Goal: Task Accomplishment & Management: Manage account settings

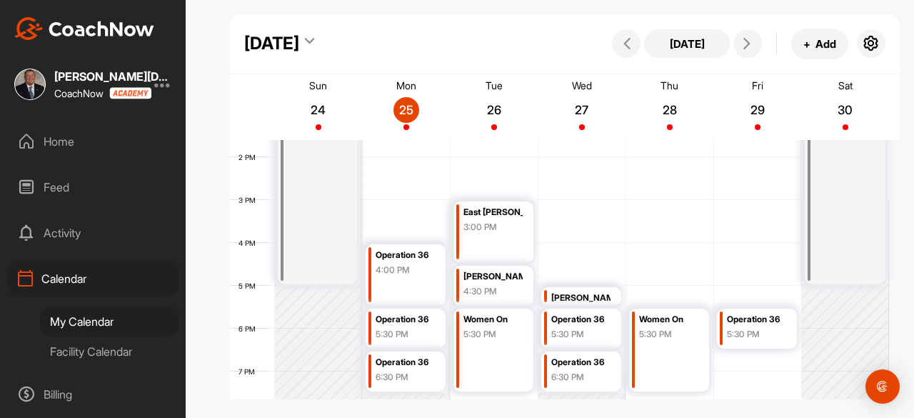
scroll to position [605, 0]
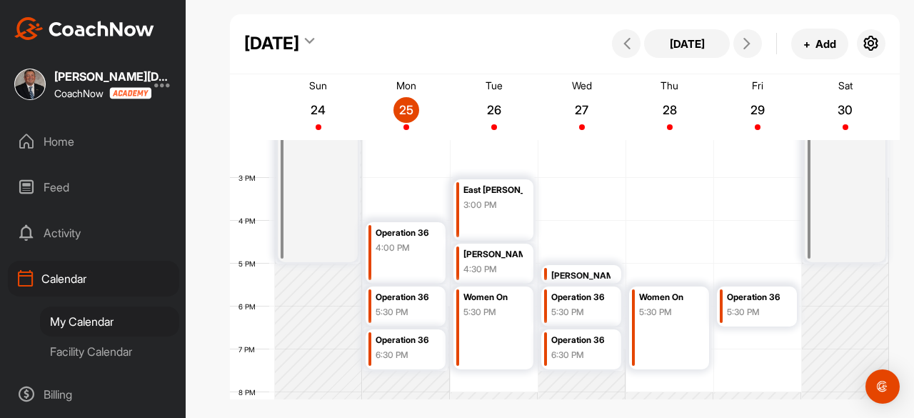
click at [764, 304] on div "Operation 36" at bounding box center [756, 297] width 59 height 16
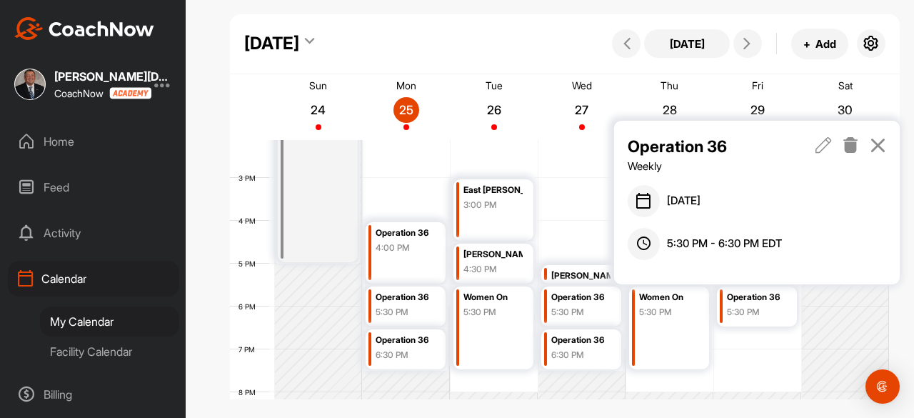
click at [818, 149] on icon at bounding box center [824, 145] width 16 height 16
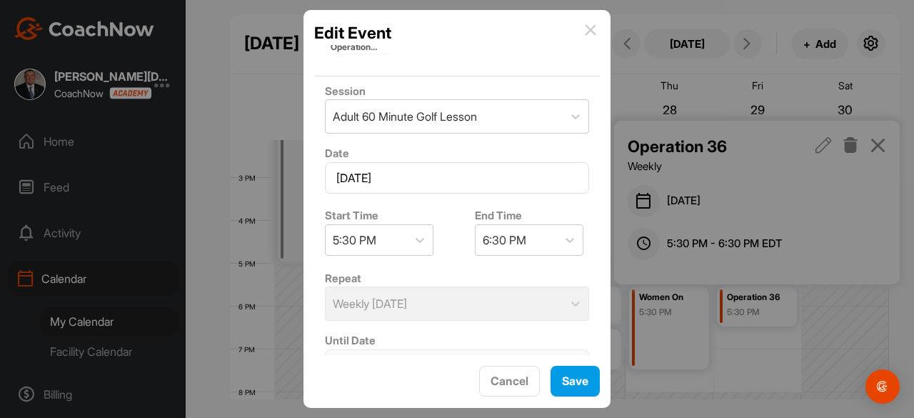
scroll to position [143, 0]
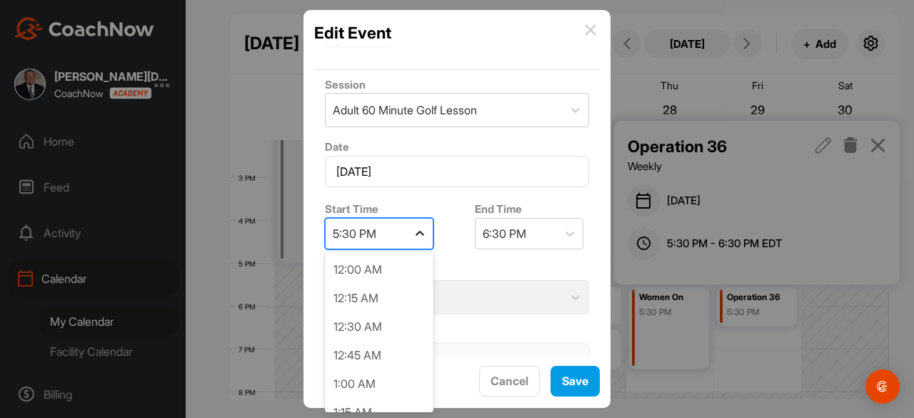
click at [419, 228] on icon at bounding box center [420, 233] width 14 height 14
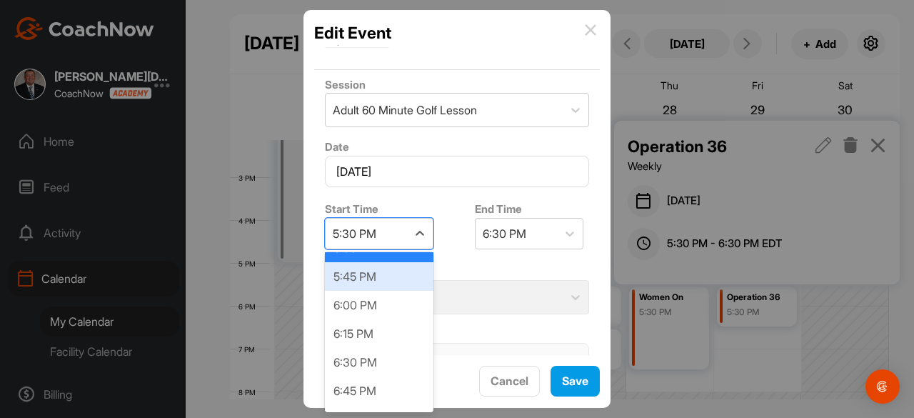
scroll to position [2041, 0]
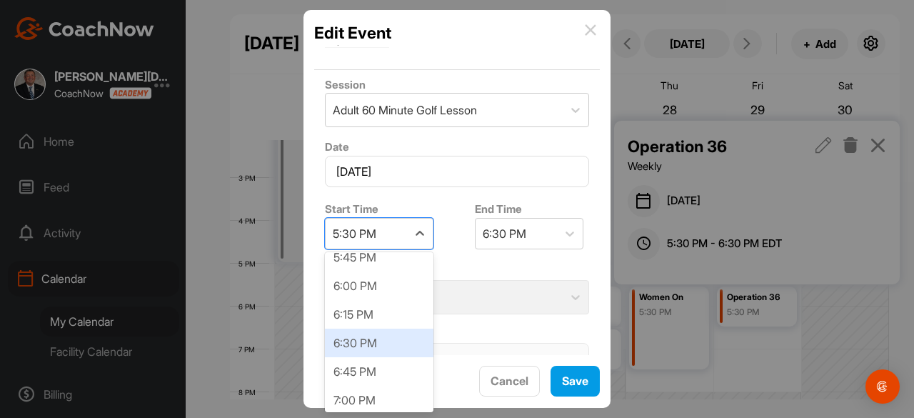
click at [371, 346] on div "6:30 PM" at bounding box center [379, 343] width 109 height 29
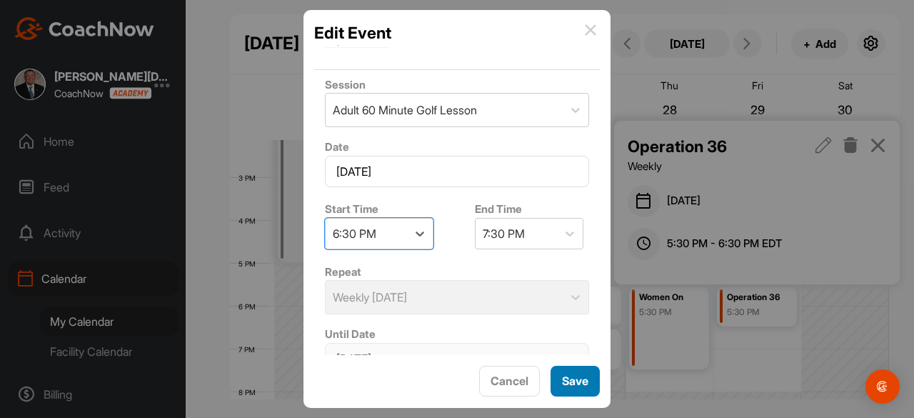
click at [580, 376] on button "Save" at bounding box center [575, 381] width 49 height 31
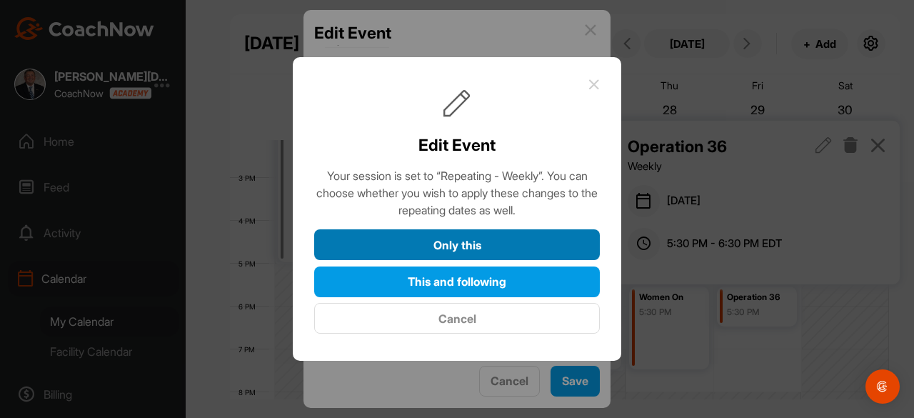
click at [459, 251] on button "Only this" at bounding box center [457, 244] width 286 height 31
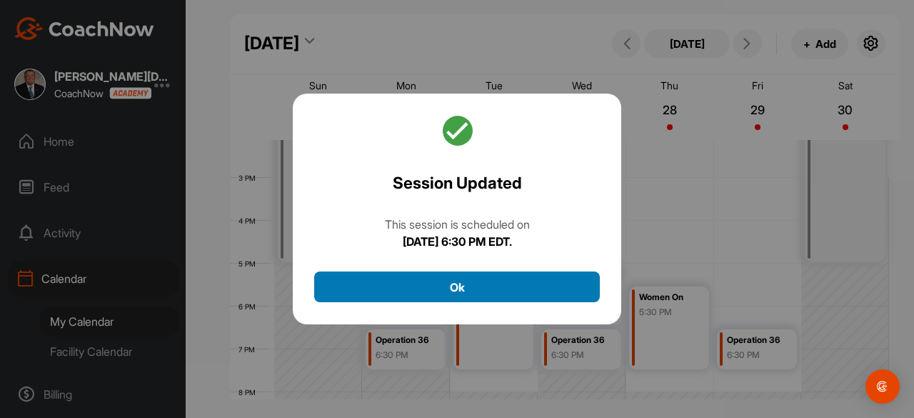
click at [456, 284] on button "Ok" at bounding box center [457, 286] width 286 height 31
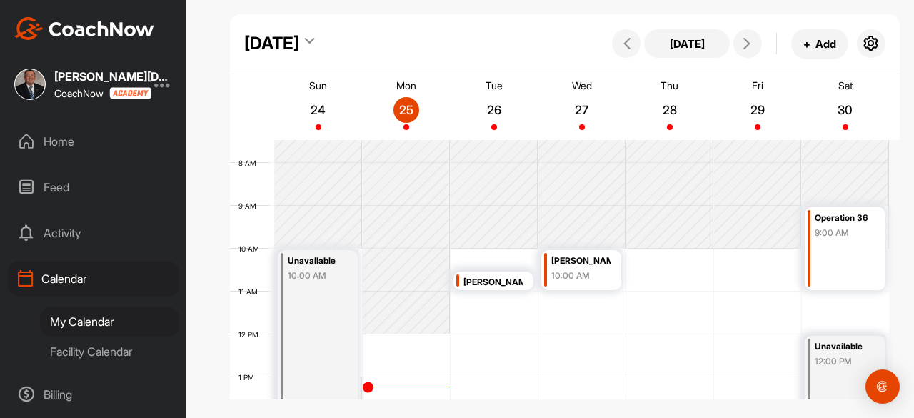
scroll to position [319, 0]
click at [846, 298] on div "12 AM 1 AM 2 AM 3 AM 4 AM 5 AM 6 AM 7 AM 8 AM 9 AM 10 AM 11 AM 12 PM 1 PM 2 PM …" at bounding box center [559, 335] width 659 height 1029
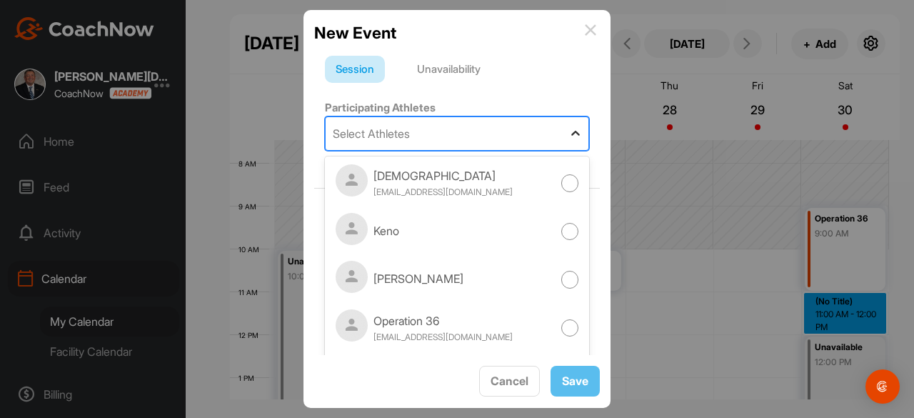
click at [570, 137] on icon at bounding box center [576, 133] width 14 height 14
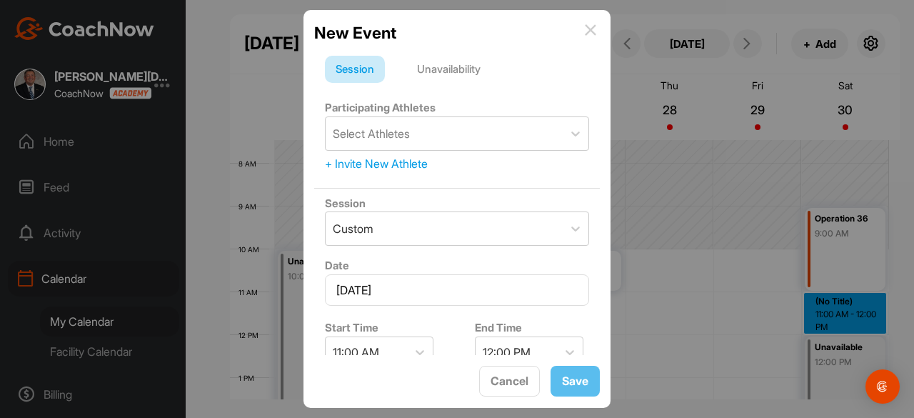
click at [452, 72] on div "Unavailability" at bounding box center [448, 69] width 85 height 27
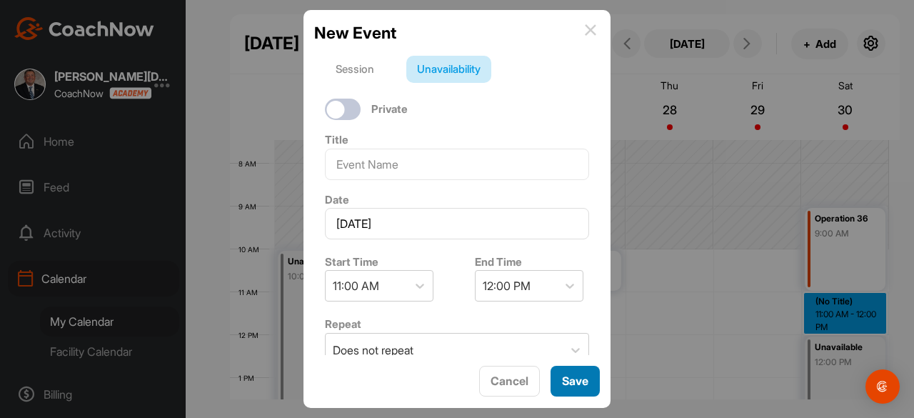
click at [572, 378] on button "Save" at bounding box center [575, 381] width 49 height 31
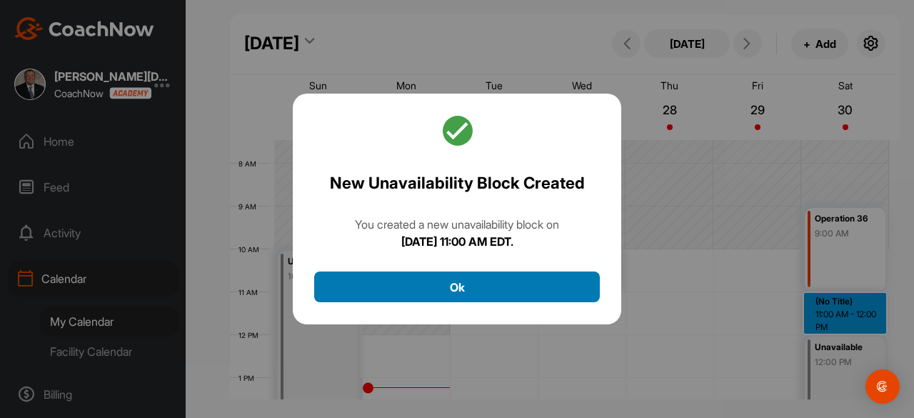
click at [460, 289] on button "Ok" at bounding box center [457, 286] width 286 height 31
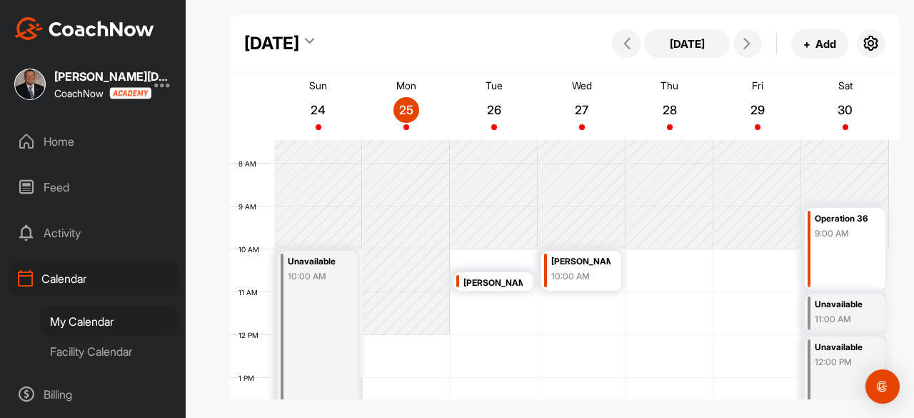
click at [90, 352] on div "Facility Calendar" at bounding box center [109, 351] width 139 height 30
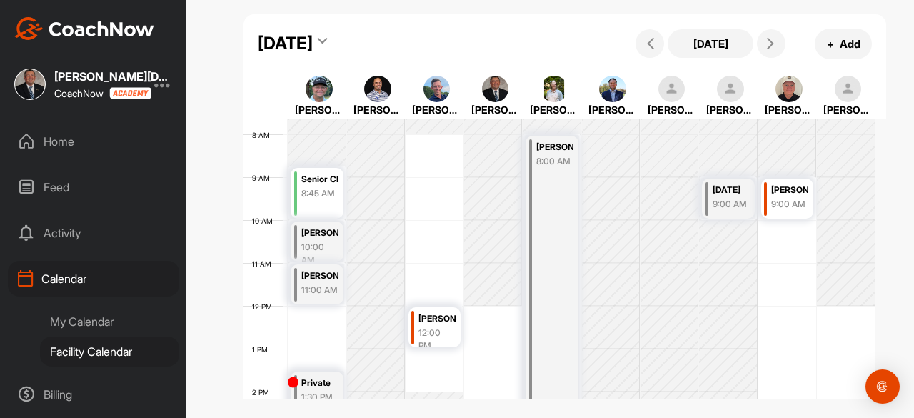
scroll to position [319, 0]
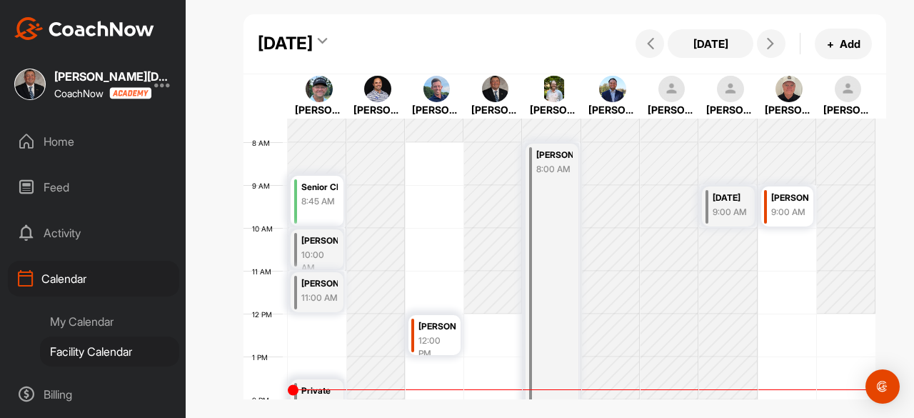
click at [551, 151] on div "[PERSON_NAME]" at bounding box center [554, 155] width 36 height 16
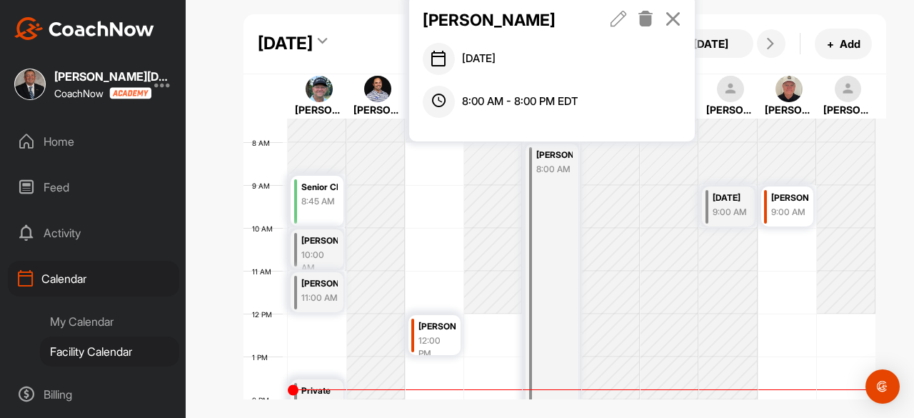
click at [680, 16] on icon at bounding box center [673, 19] width 16 height 16
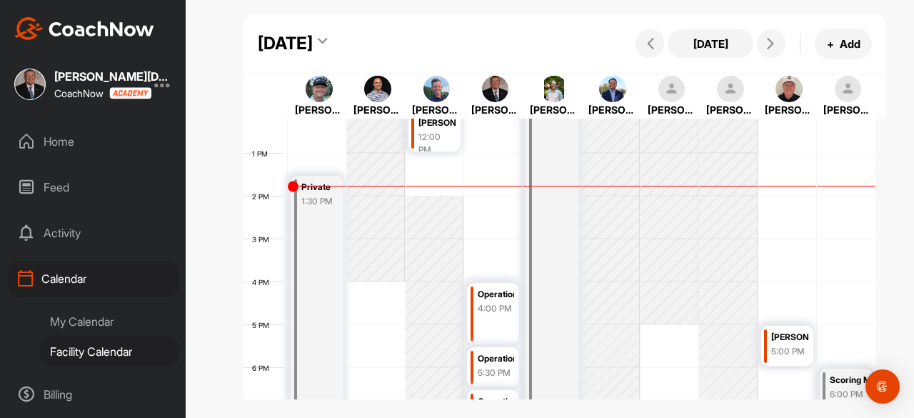
scroll to position [534, 0]
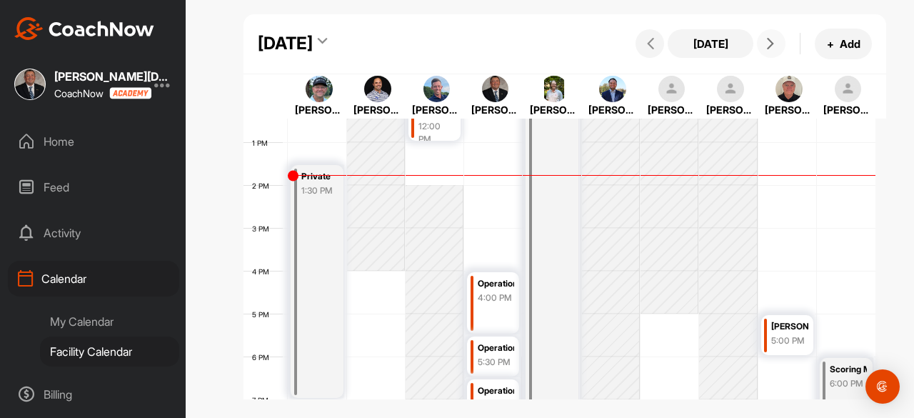
click at [780, 44] on button at bounding box center [771, 43] width 29 height 29
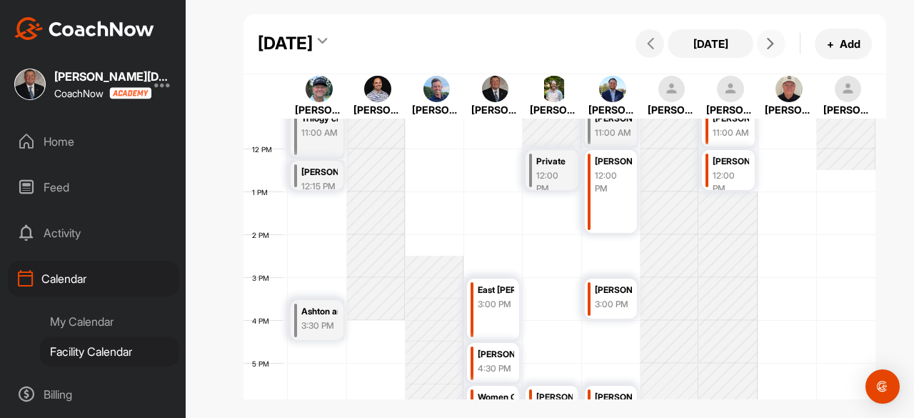
scroll to position [462, 0]
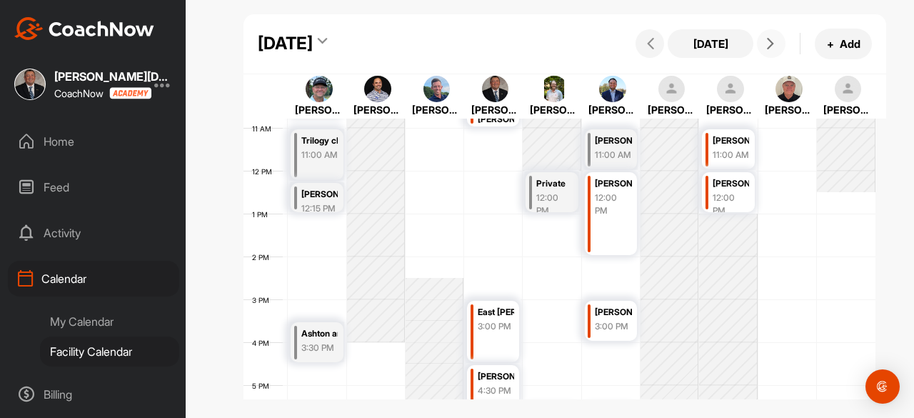
click at [776, 49] on span at bounding box center [771, 43] width 17 height 11
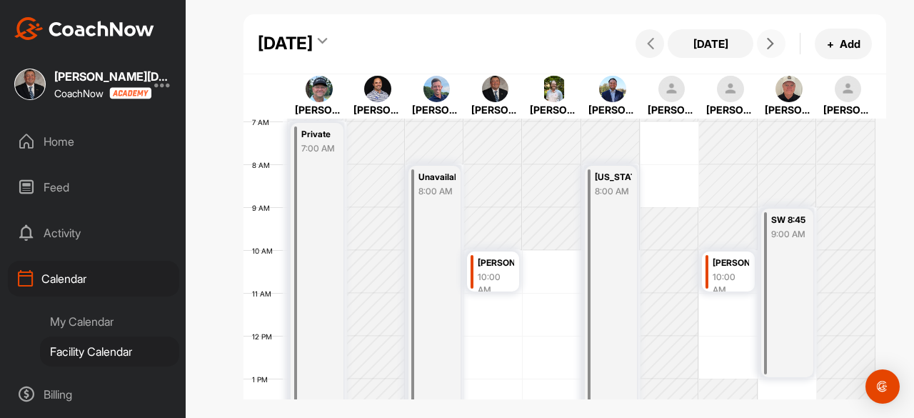
scroll to position [319, 0]
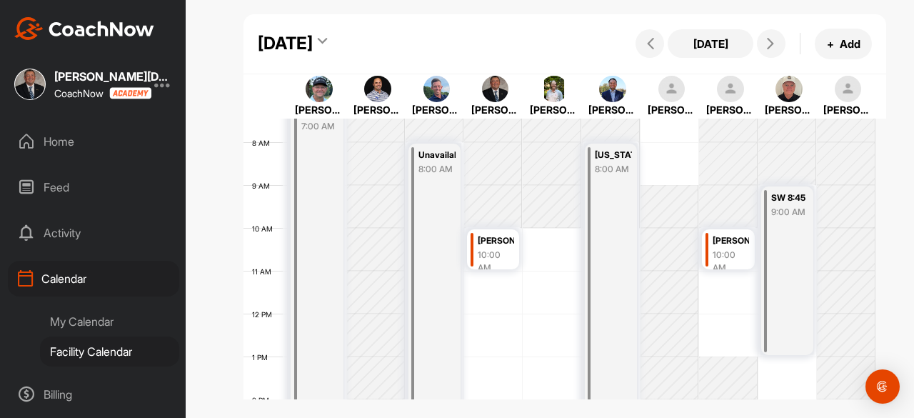
click at [71, 326] on div "My Calendar" at bounding box center [109, 321] width 139 height 30
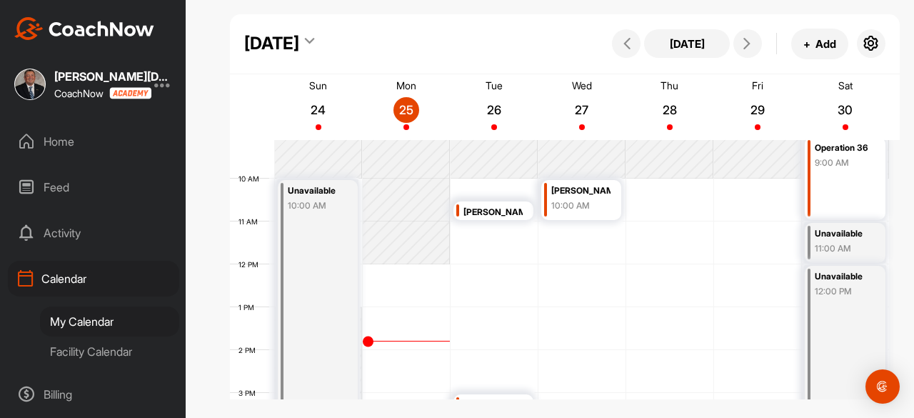
scroll to position [391, 0]
click at [577, 202] on div "10:00 AM" at bounding box center [580, 205] width 59 height 13
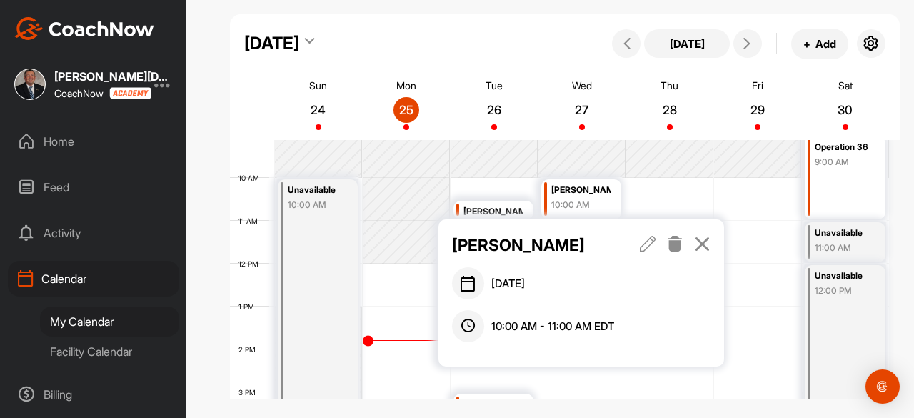
click at [641, 244] on icon at bounding box center [648, 244] width 16 height 16
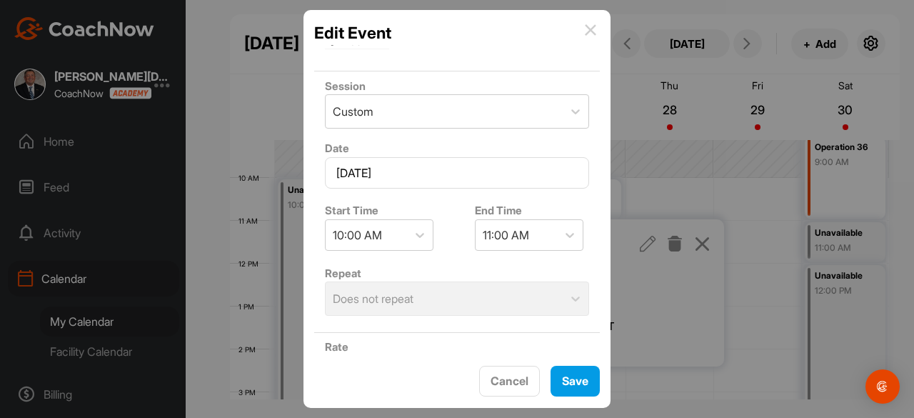
scroll to position [143, 0]
click at [421, 234] on icon at bounding box center [420, 233] width 14 height 14
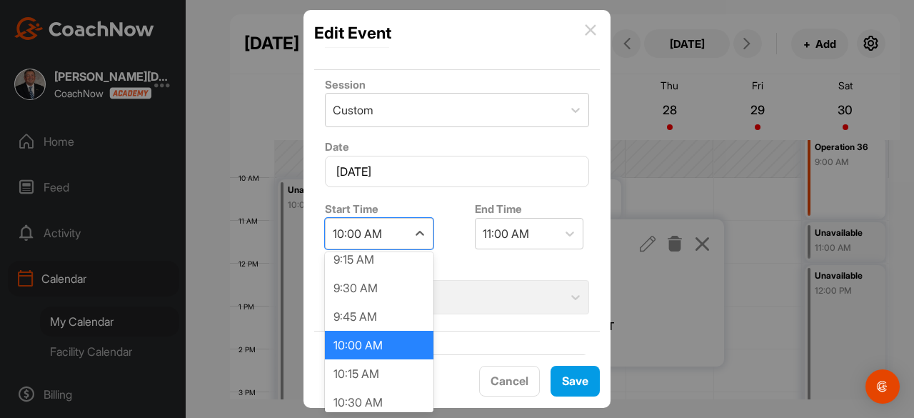
scroll to position [1112, 0]
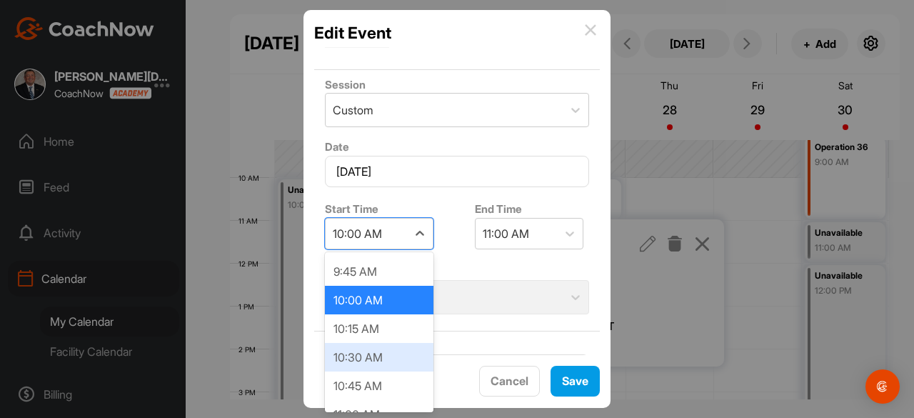
click at [379, 349] on div "10:30 AM" at bounding box center [379, 357] width 109 height 29
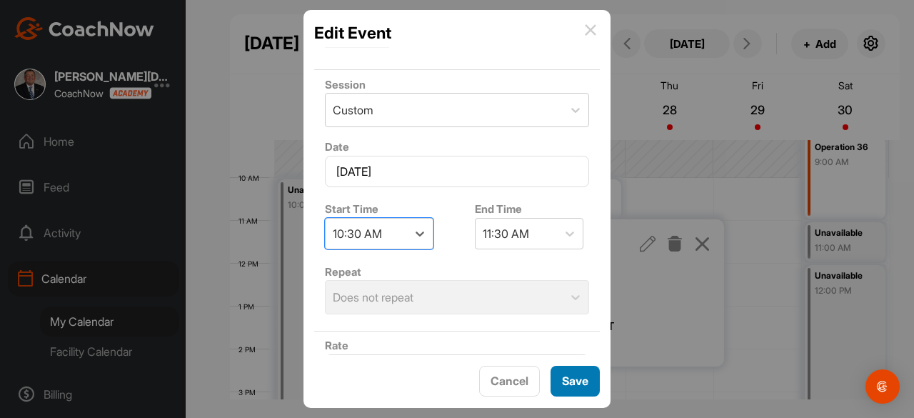
click at [559, 375] on button "Save" at bounding box center [575, 381] width 49 height 31
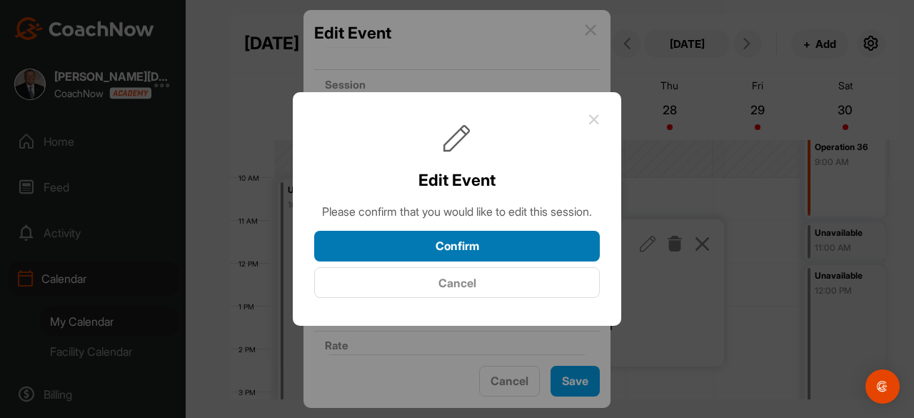
click at [476, 252] on button "Confirm" at bounding box center [457, 246] width 286 height 31
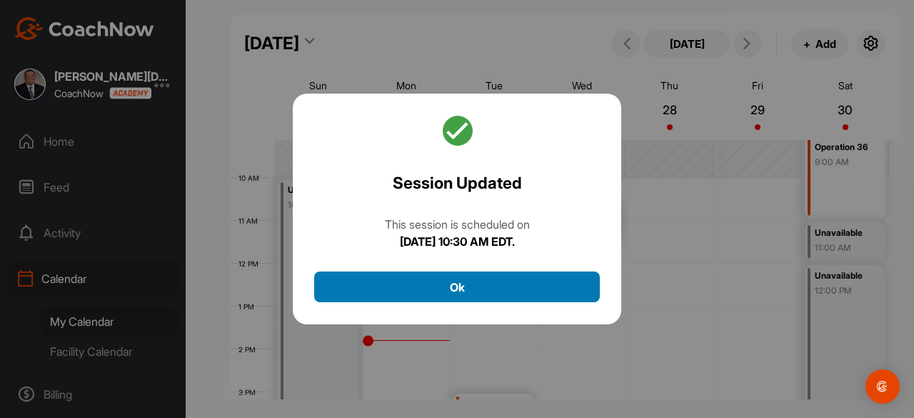
click at [481, 280] on button "Ok" at bounding box center [457, 286] width 286 height 31
